Goal: Task Accomplishment & Management: Use online tool/utility

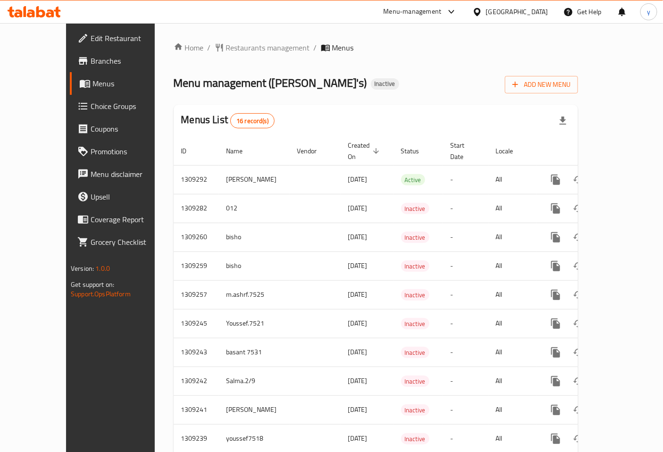
click at [92, 84] on span "Menus" at bounding box center [130, 83] width 77 height 11
click at [92, 82] on span "Menus" at bounding box center [130, 83] width 77 height 11
click at [571, 90] on span "Add New Menu" at bounding box center [542, 85] width 58 height 12
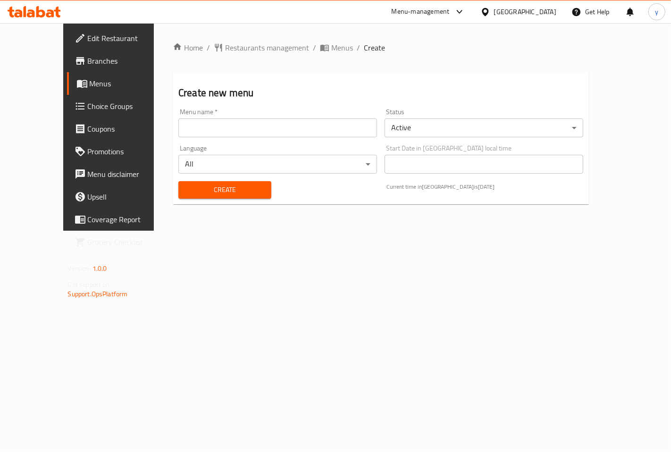
click at [302, 128] on input "text" at bounding box center [277, 127] width 199 height 19
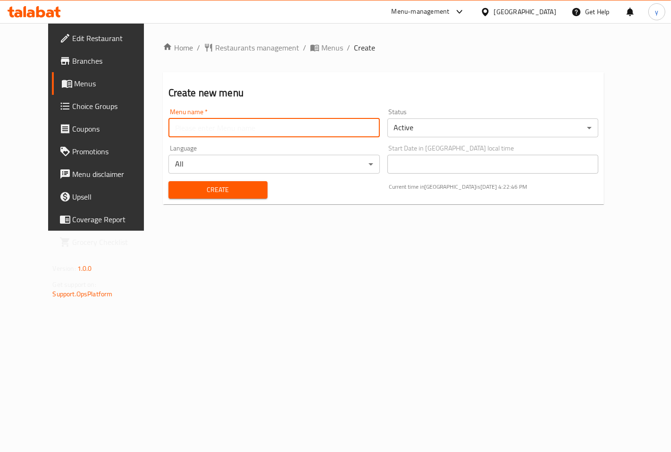
type input "youssef7518"
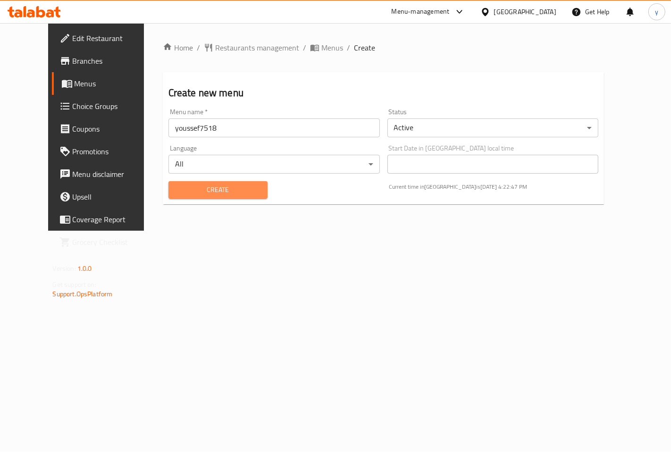
click at [225, 185] on span "Create" at bounding box center [218, 190] width 84 height 12
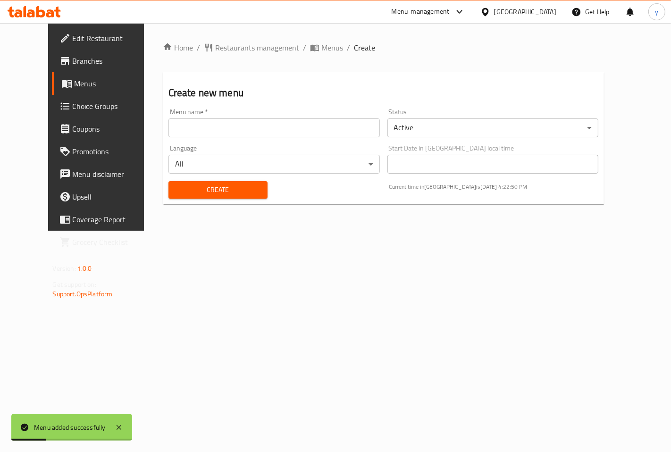
click at [75, 81] on span "Menus" at bounding box center [114, 83] width 78 height 11
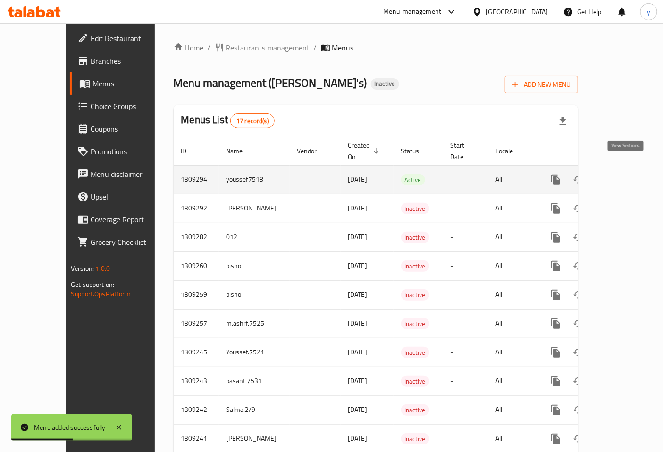
click at [622, 174] on icon "enhanced table" at bounding box center [623, 179] width 11 height 11
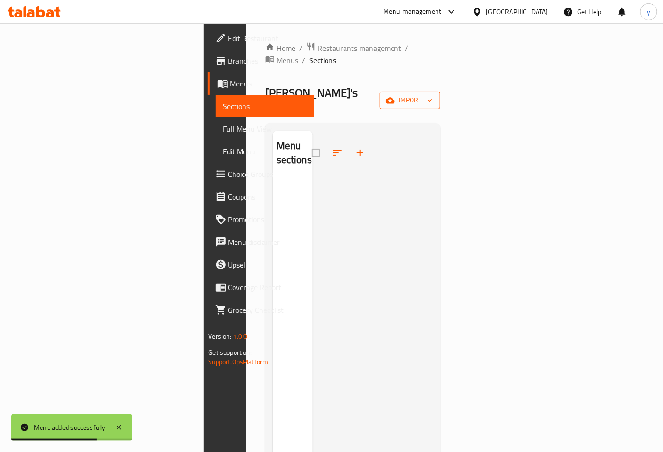
click at [433, 94] on span "import" at bounding box center [409, 100] width 45 height 12
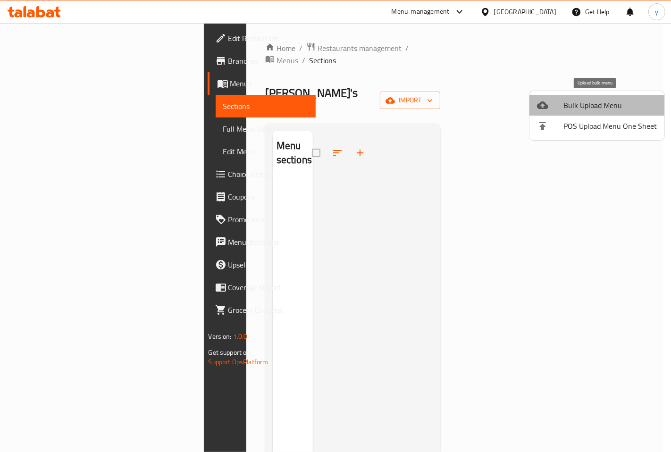
click at [597, 105] on span "Bulk Upload Menu" at bounding box center [609, 105] width 93 height 11
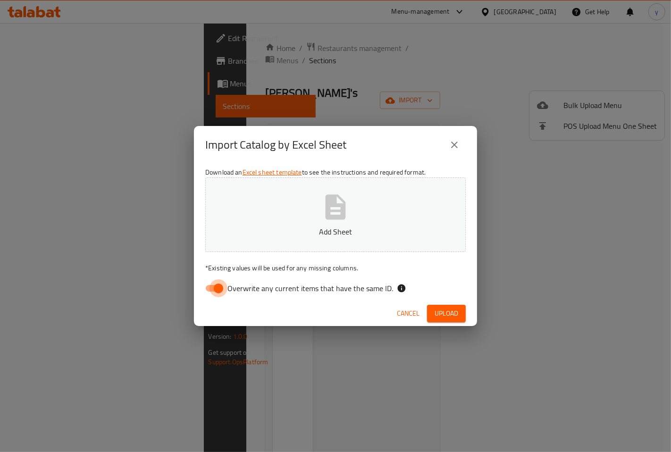
click at [223, 285] on input "Overwrite any current items that have the same ID." at bounding box center [219, 288] width 54 height 18
checkbox input "false"
click at [350, 183] on button "Add Sheet" at bounding box center [335, 214] width 261 height 75
click at [444, 316] on span "Upload" at bounding box center [447, 314] width 24 height 12
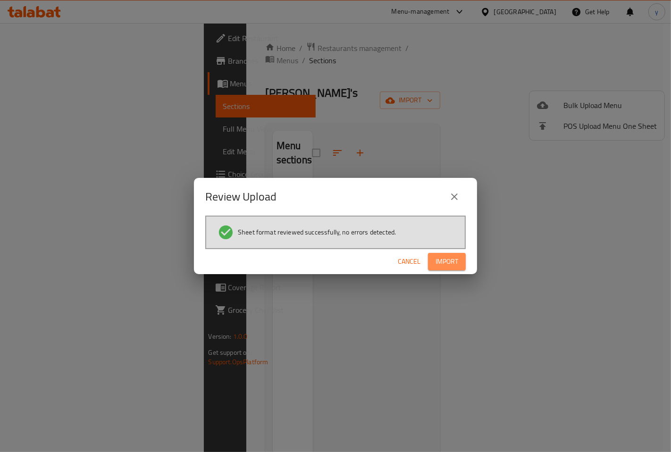
click at [455, 264] on span "Import" at bounding box center [447, 262] width 23 height 12
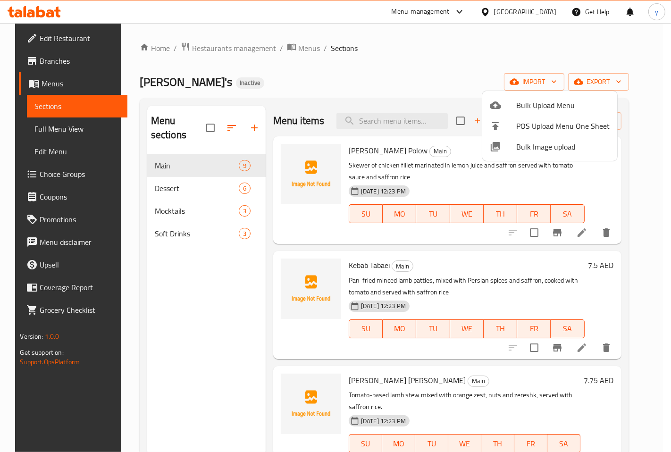
drag, startPoint x: 633, startPoint y: 154, endPoint x: 631, endPoint y: 219, distance: 65.6
click at [638, 217] on div at bounding box center [335, 226] width 671 height 452
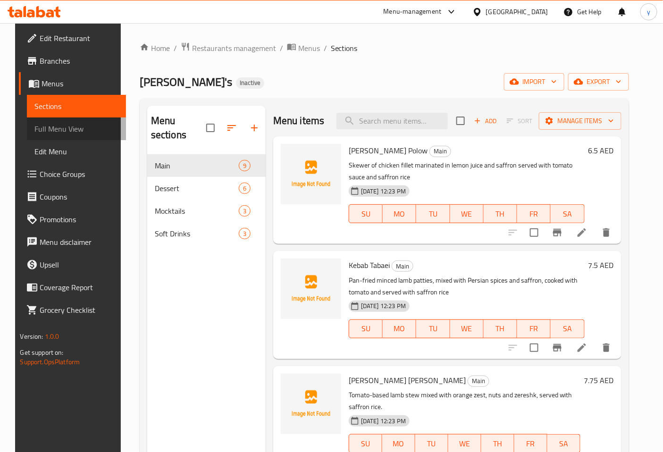
click at [44, 126] on span "Full Menu View" at bounding box center [76, 128] width 84 height 11
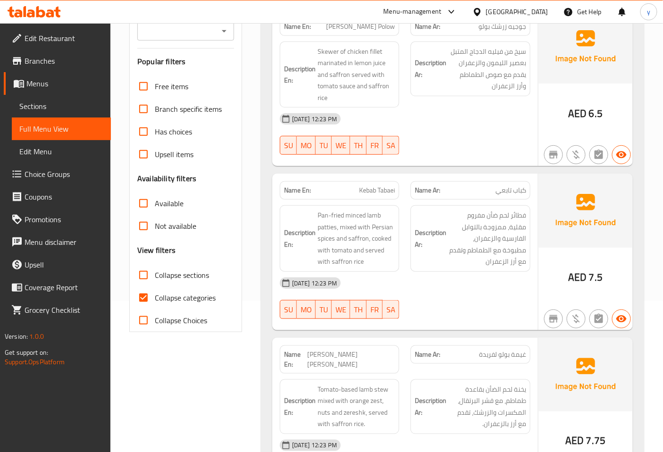
scroll to position [157, 0]
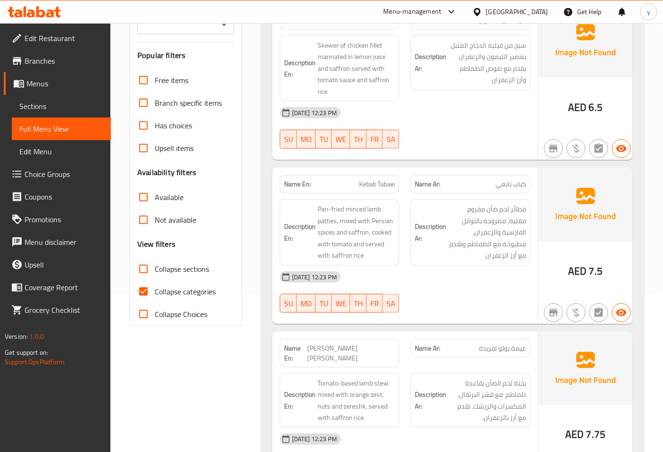
click at [148, 294] on input "Collapse categories" at bounding box center [143, 291] width 23 height 23
checkbox input "false"
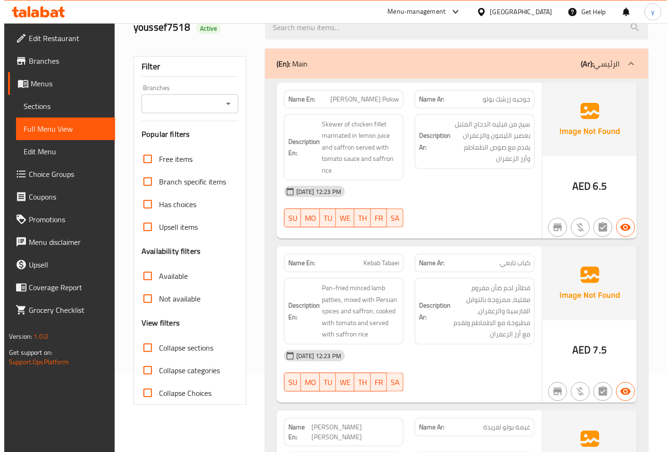
scroll to position [0, 0]
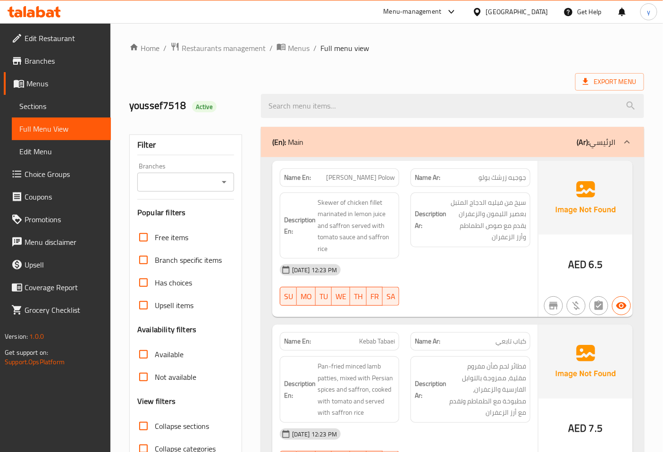
click at [612, 44] on ol "Home / Restaurants management / Menus / Full menu view" at bounding box center [386, 48] width 515 height 12
click at [28, 81] on span "Menus" at bounding box center [64, 83] width 77 height 11
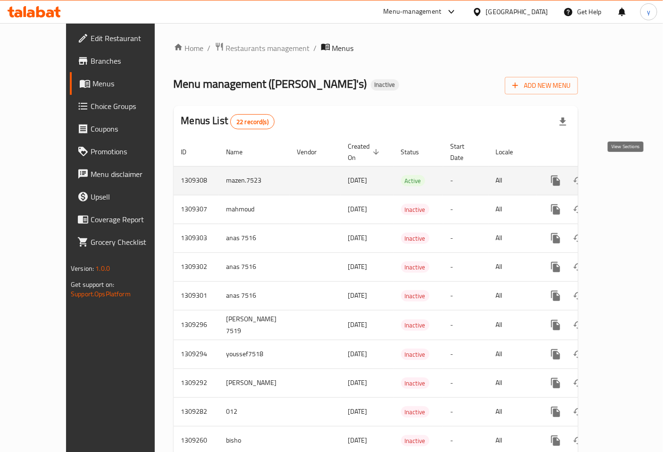
click at [631, 172] on link "enhanced table" at bounding box center [624, 180] width 23 height 23
